Goal: Transaction & Acquisition: Subscribe to service/newsletter

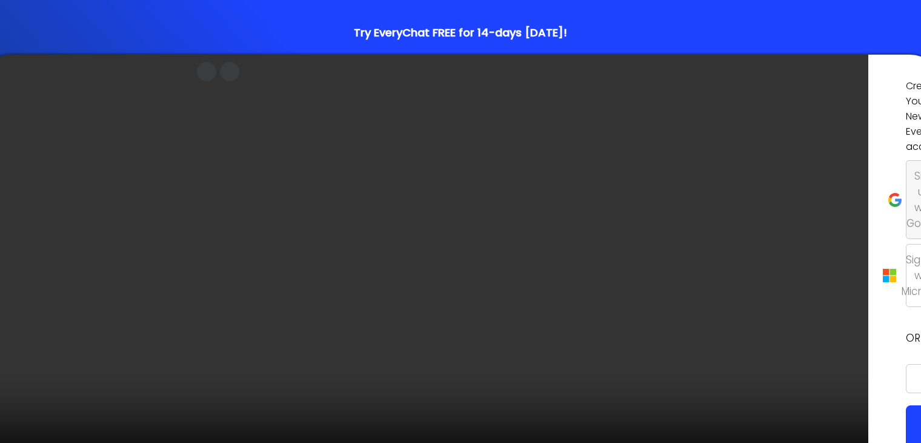
click at [907, 212] on p "Sign up with Google" at bounding box center [925, 199] width 37 height 63
click at [907, 215] on p "Sign up with Google" at bounding box center [925, 199] width 37 height 63
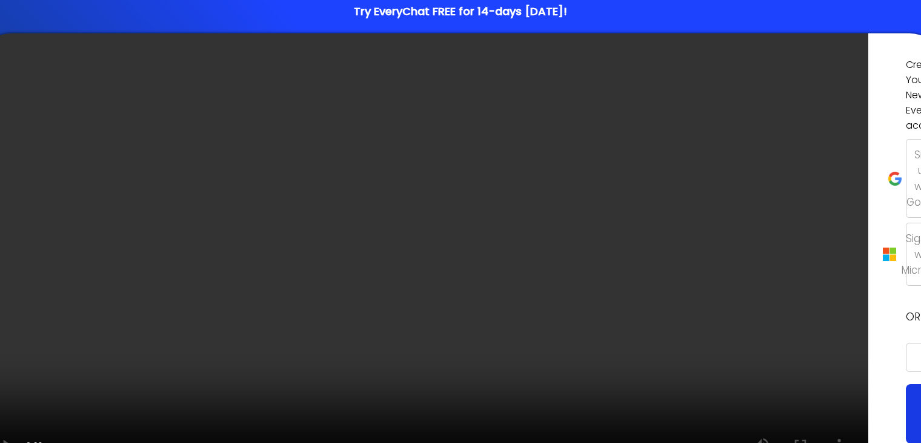
scroll to position [82, 0]
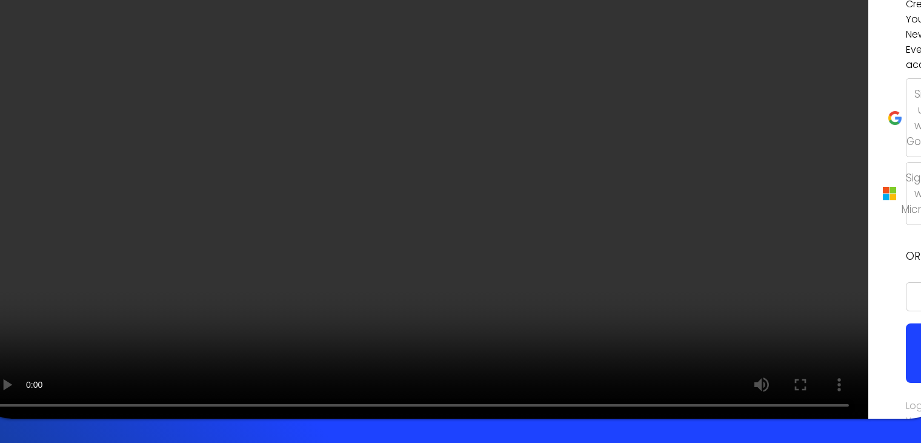
click at [906, 282] on input "email" at bounding box center [915, 296] width 19 height 29
type input "@"
type input "office@mowingbest.com"
click at [906, 398] on link "Login To Your Account" at bounding box center [926, 420] width 41 height 44
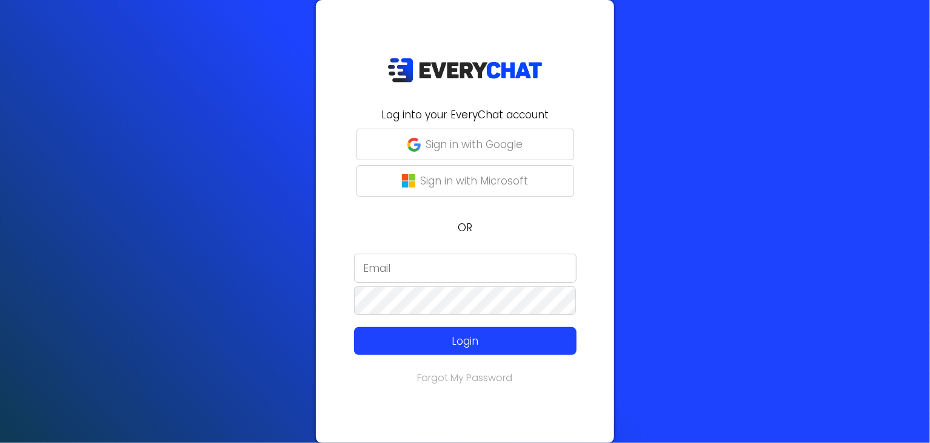
click at [479, 143] on p "Sign in with Google" at bounding box center [474, 144] width 97 height 16
click at [499, 150] on p "Sign in with Google" at bounding box center [474, 144] width 97 height 16
